Goal: Information Seeking & Learning: Understand process/instructions

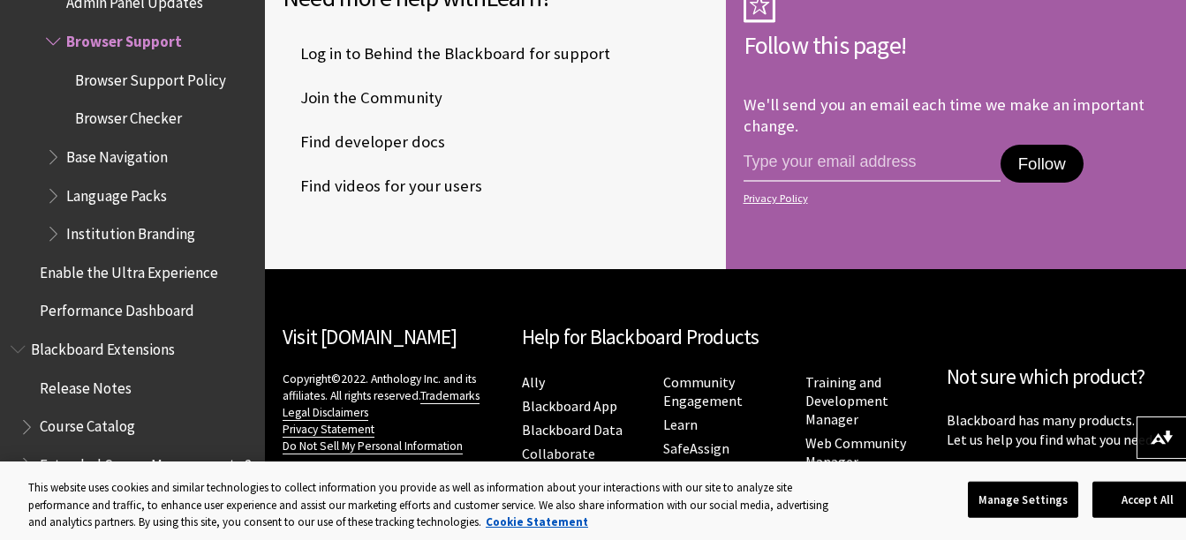
scroll to position [1796, 0]
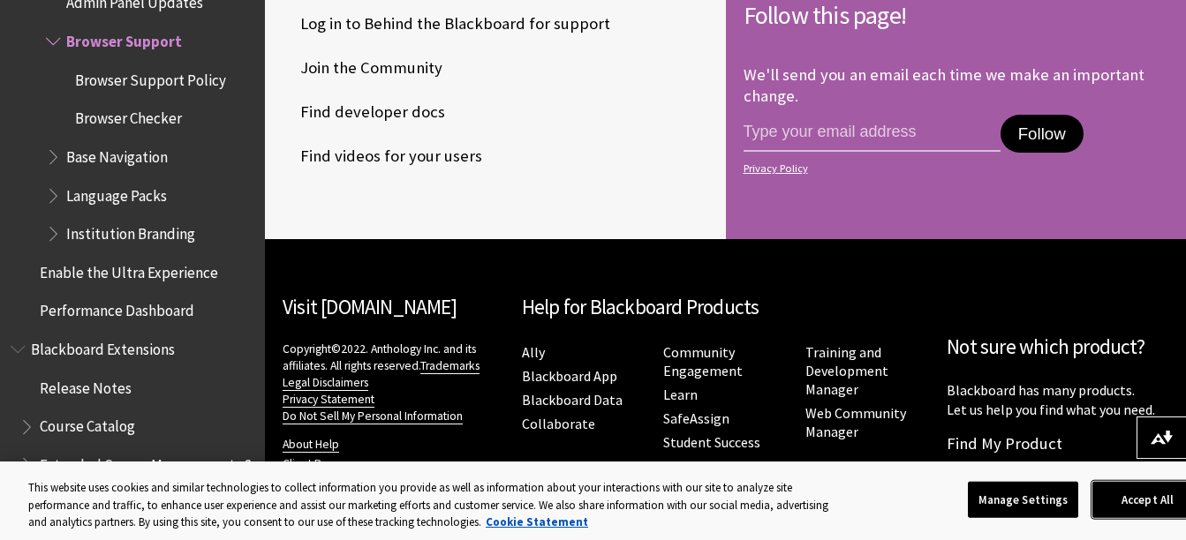
click at [1107, 501] on button "Accept All" at bounding box center [1147, 499] width 110 height 37
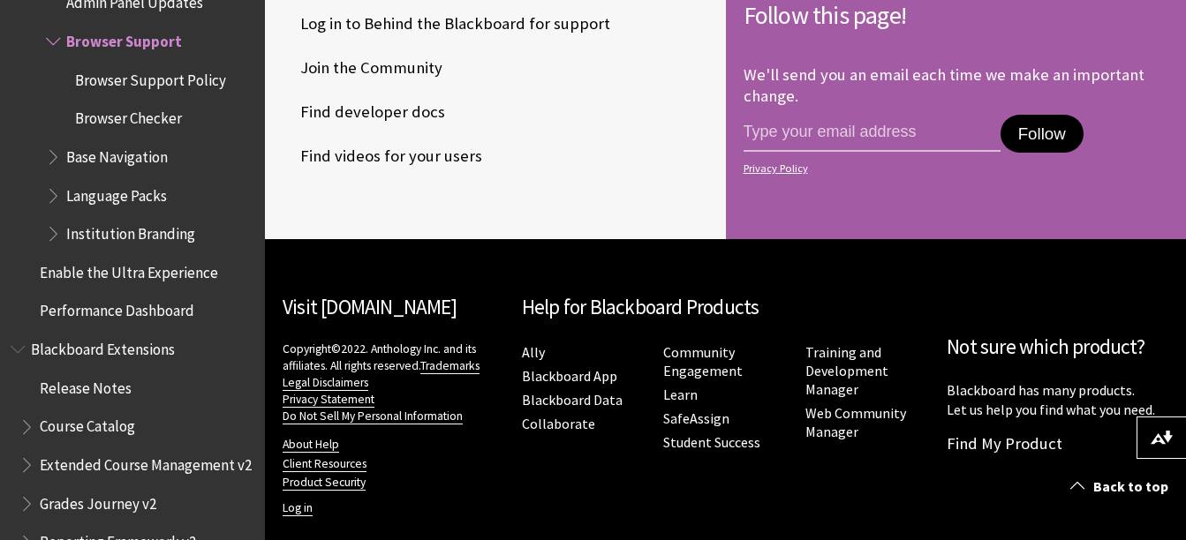
click at [1038, 118] on button "Follow" at bounding box center [1041, 134] width 83 height 39
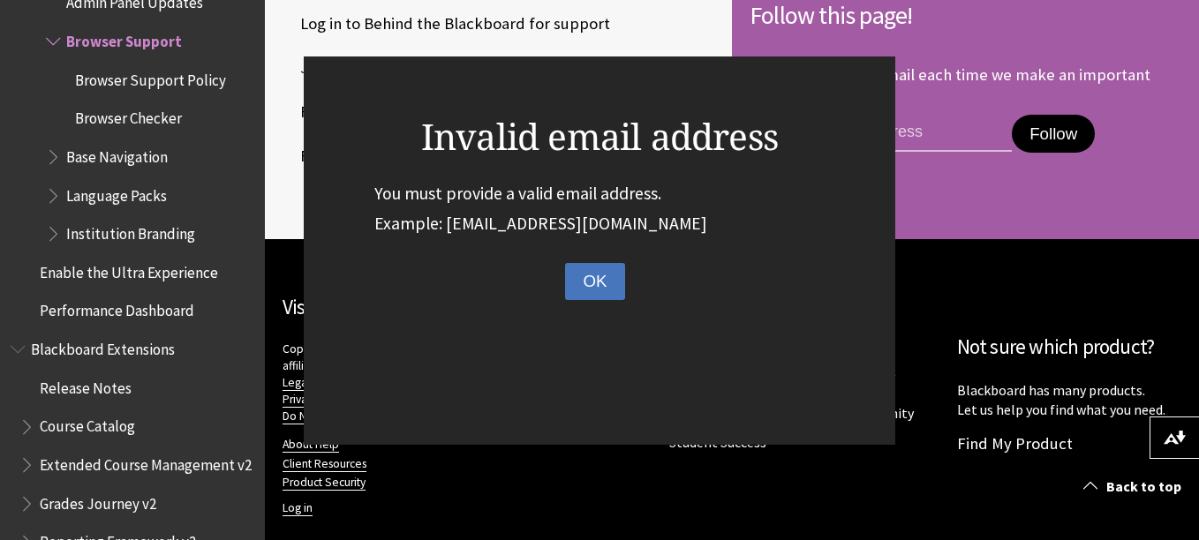
click at [590, 284] on button "OK" at bounding box center [594, 281] width 59 height 37
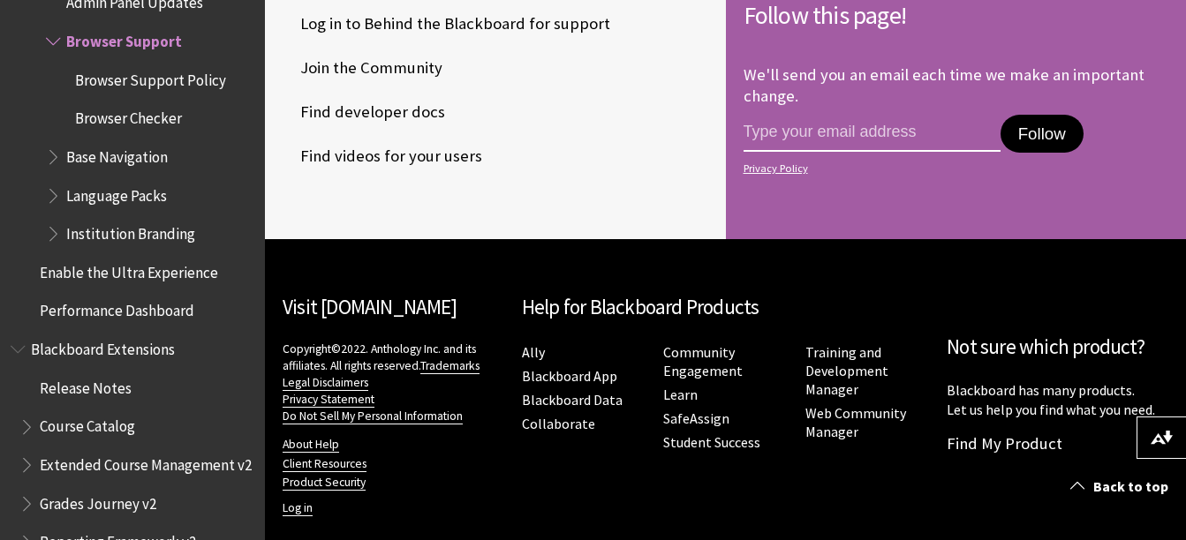
click at [772, 115] on input "email address" at bounding box center [871, 133] width 257 height 37
type input "[EMAIL_ADDRESS][DOMAIN_NAME]"
click at [1050, 115] on button "Follow" at bounding box center [1041, 134] width 83 height 39
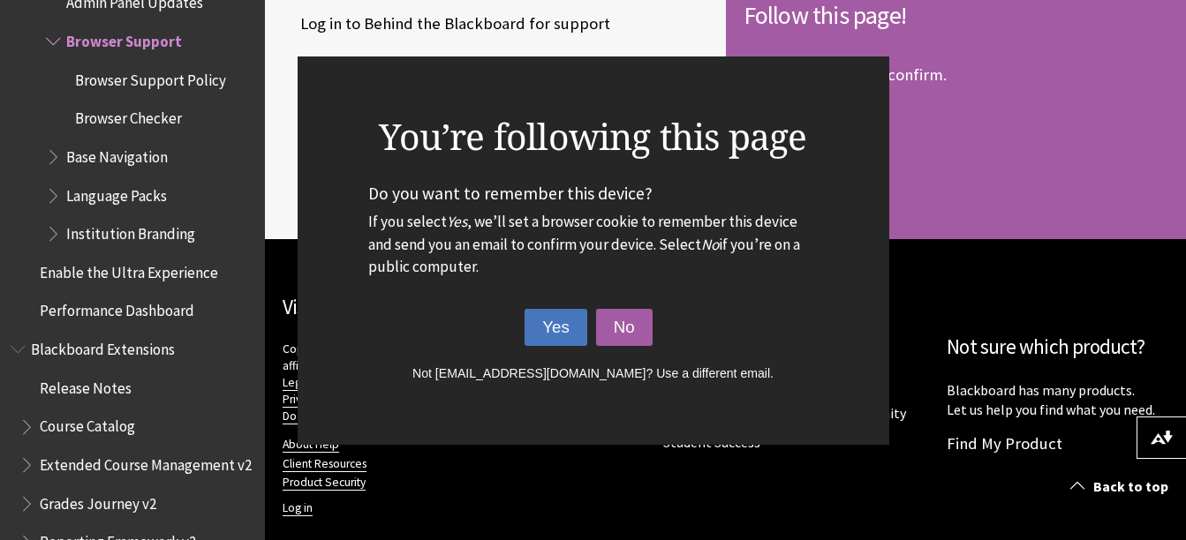
click at [539, 321] on button "Yes" at bounding box center [555, 327] width 63 height 37
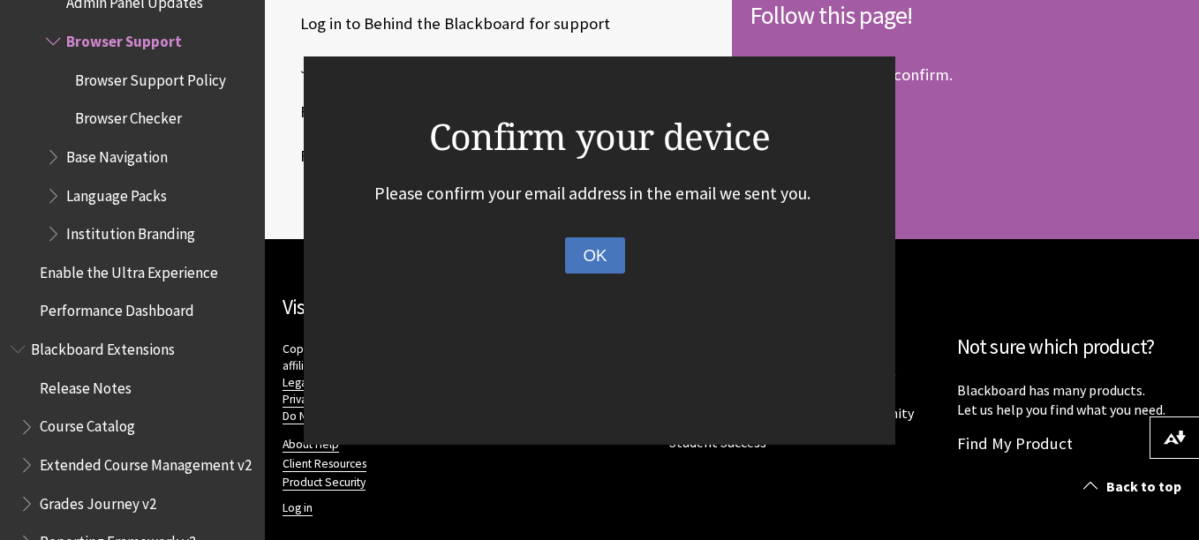
click at [597, 269] on button "OK" at bounding box center [594, 255] width 59 height 37
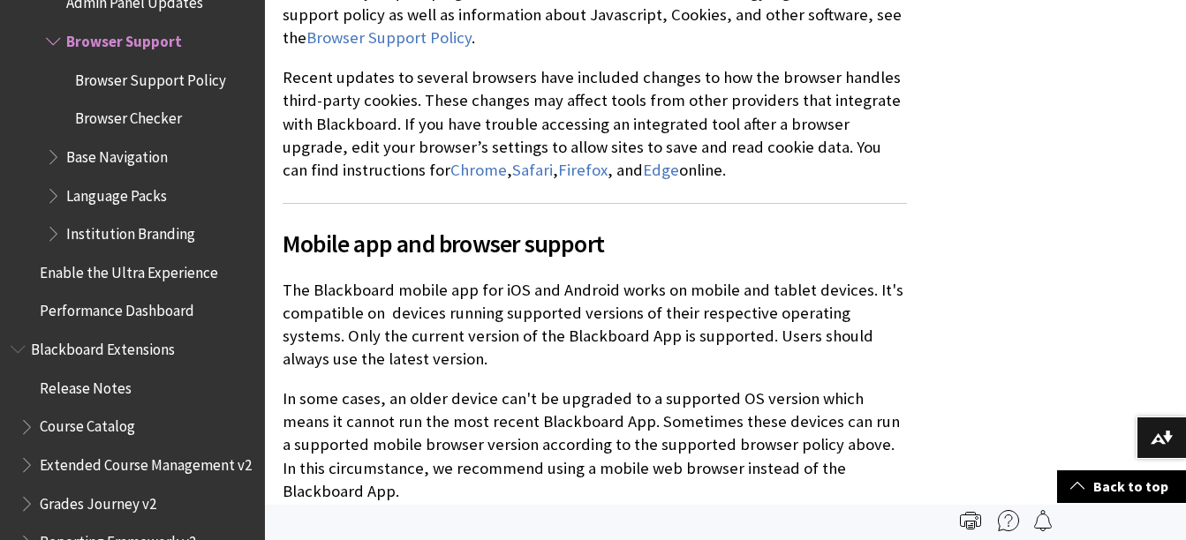
scroll to position [892, 0]
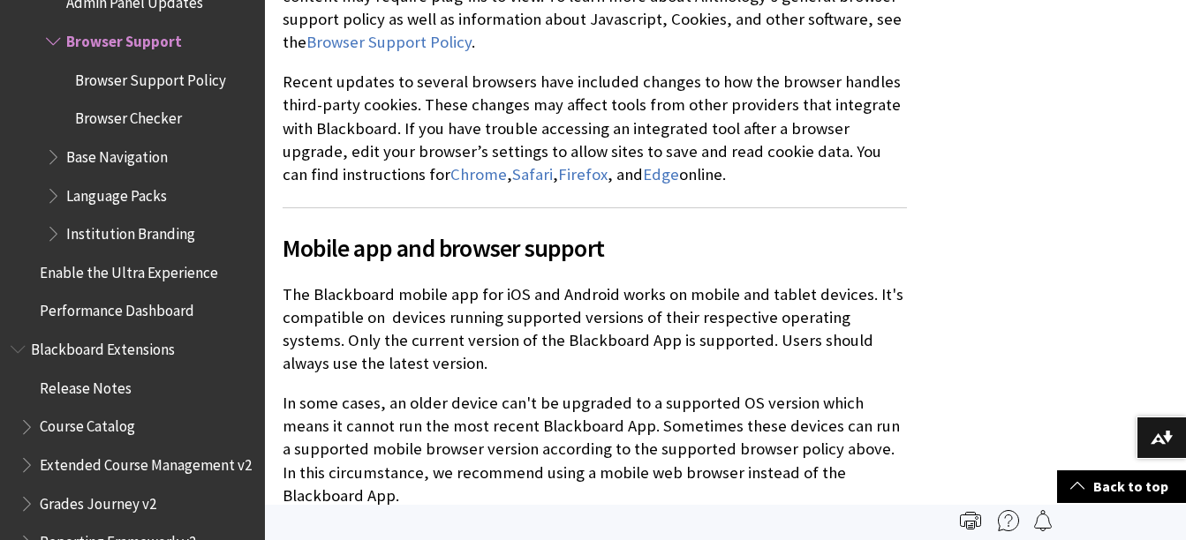
drag, startPoint x: 1176, startPoint y: 235, endPoint x: 1189, endPoint y: 222, distance: 18.1
click at [1185, 222] on html "Skip to main content Help Center English عربية Català Cymraeg Deutsch Español S…" at bounding box center [593, 270] width 1186 height 2324
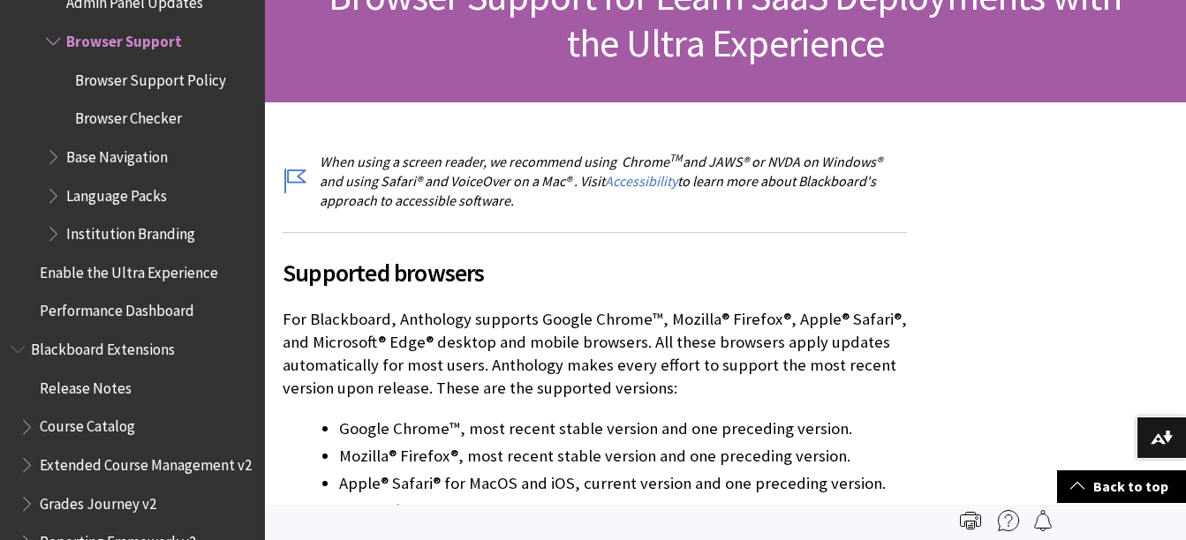
scroll to position [301, 0]
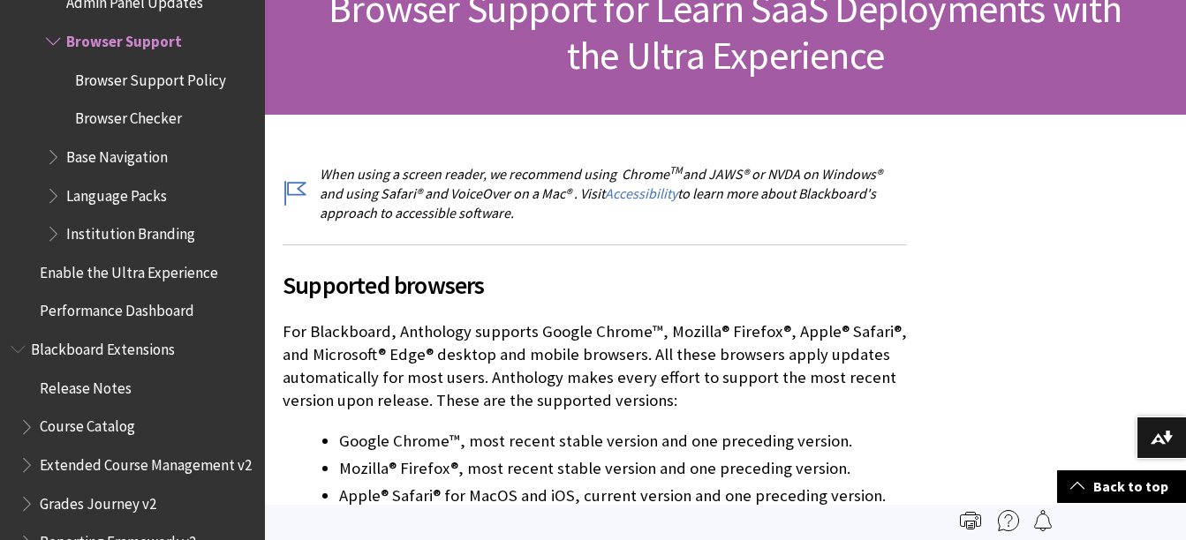
click at [147, 155] on span "Base Navigation" at bounding box center [117, 154] width 102 height 24
